Goal: Use online tool/utility: Utilize a website feature to perform a specific function

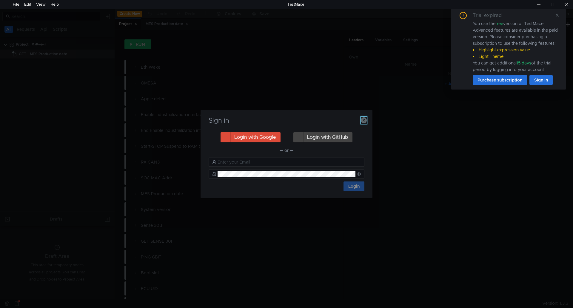
click at [366, 117] on icon "button" at bounding box center [364, 120] width 6 height 6
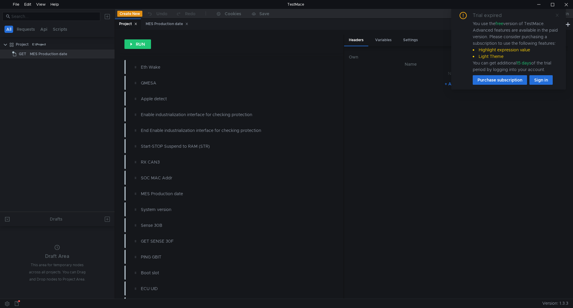
click at [555, 16] on icon at bounding box center [557, 15] width 4 height 4
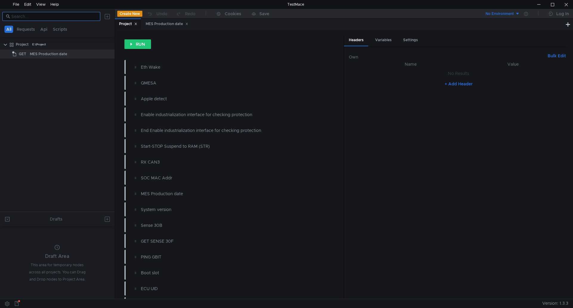
click at [64, 15] on input at bounding box center [53, 16] width 85 height 7
click at [58, 71] on div "WIFI Chip Detect" at bounding box center [48, 73] width 30 height 9
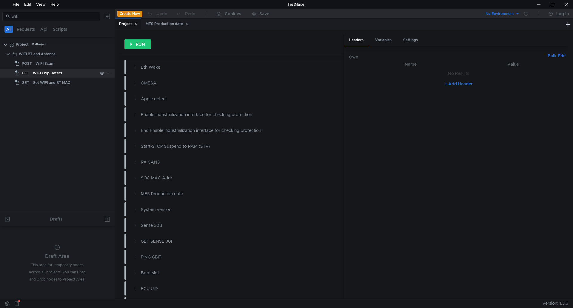
click at [58, 71] on div "WIFI Chip Detect" at bounding box center [48, 73] width 30 height 9
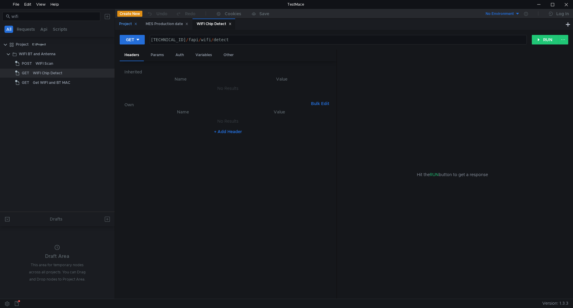
click at [137, 24] on icon at bounding box center [135, 23] width 3 height 3
click at [137, 24] on div "MES Production date" at bounding box center [140, 24] width 43 height 6
click at [160, 22] on div "MES Production date" at bounding box center [140, 24] width 43 height 6
click at [159, 24] on icon at bounding box center [160, 23] width 3 height 3
click at [540, 41] on button "RUN" at bounding box center [545, 40] width 27 height 10
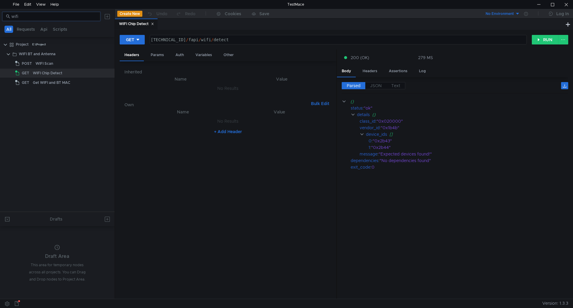
drag, startPoint x: 75, startPoint y: 19, endPoint x: 9, endPoint y: 6, distance: 67.3
click at [9, 6] on body "File Edit View Help TestMace wifi All Requests Api Scripts Project E:\Project W…" at bounding box center [286, 154] width 573 height 308
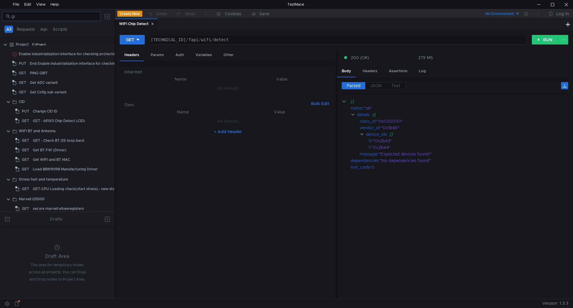
type input "g"
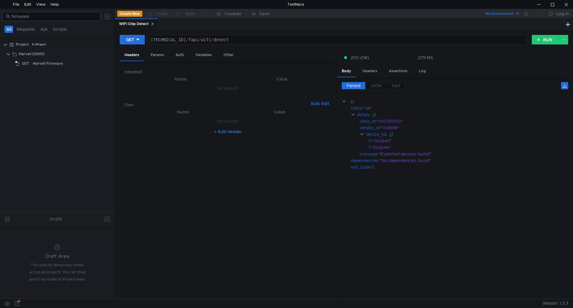
click at [46, 58] on div at bounding box center [57, 58] width 115 height 1
click at [51, 65] on div "Marvell Firmware" at bounding box center [48, 63] width 30 height 9
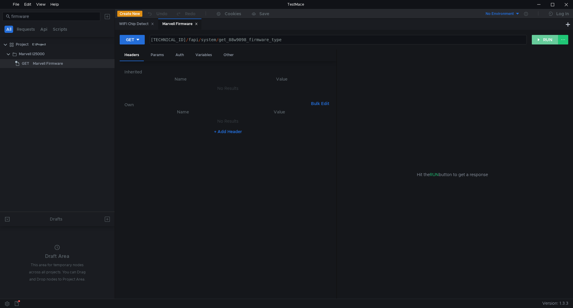
click at [539, 41] on button "RUN" at bounding box center [545, 40] width 27 height 10
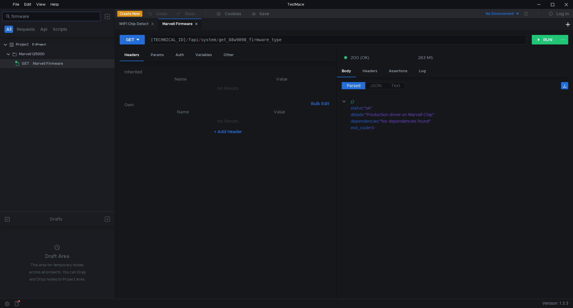
drag, startPoint x: 66, startPoint y: 16, endPoint x: 0, endPoint y: 12, distance: 65.7
click at [0, 12] on div "firmware" at bounding box center [57, 16] width 115 height 14
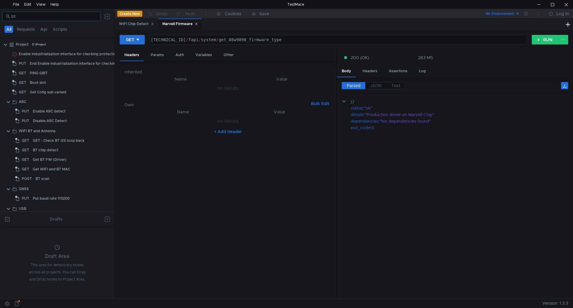
type input "bt"
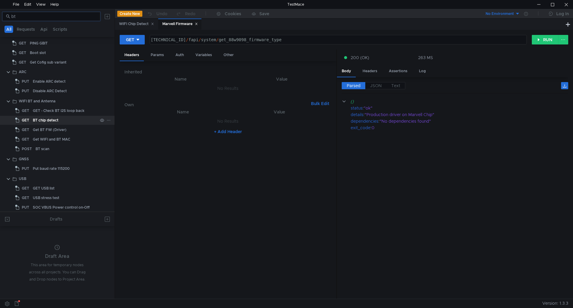
click at [64, 116] on div "BT chip detect" at bounding box center [65, 120] width 65 height 9
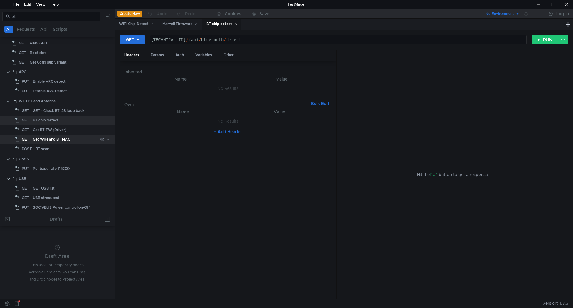
click at [64, 139] on div "Get WIFI and BT MAC" at bounding box center [51, 139] width 37 height 9
click at [546, 45] on div "GET [TECHNICAL_ID] / fapi / system / bt_wifi_mac הההההההההההההההההההההההההההההה…" at bounding box center [344, 42] width 448 height 15
click at [549, 41] on button "RUN" at bounding box center [545, 40] width 27 height 10
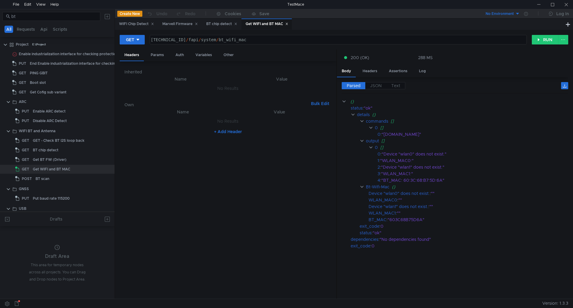
scroll to position [30, 0]
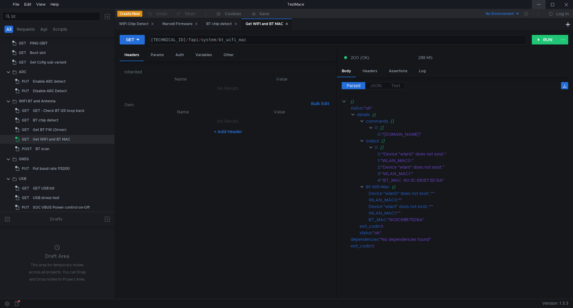
click at [540, 4] on div at bounding box center [539, 4] width 14 height 9
click at [566, 3] on div at bounding box center [566, 4] width 14 height 9
